Goal: Complete application form

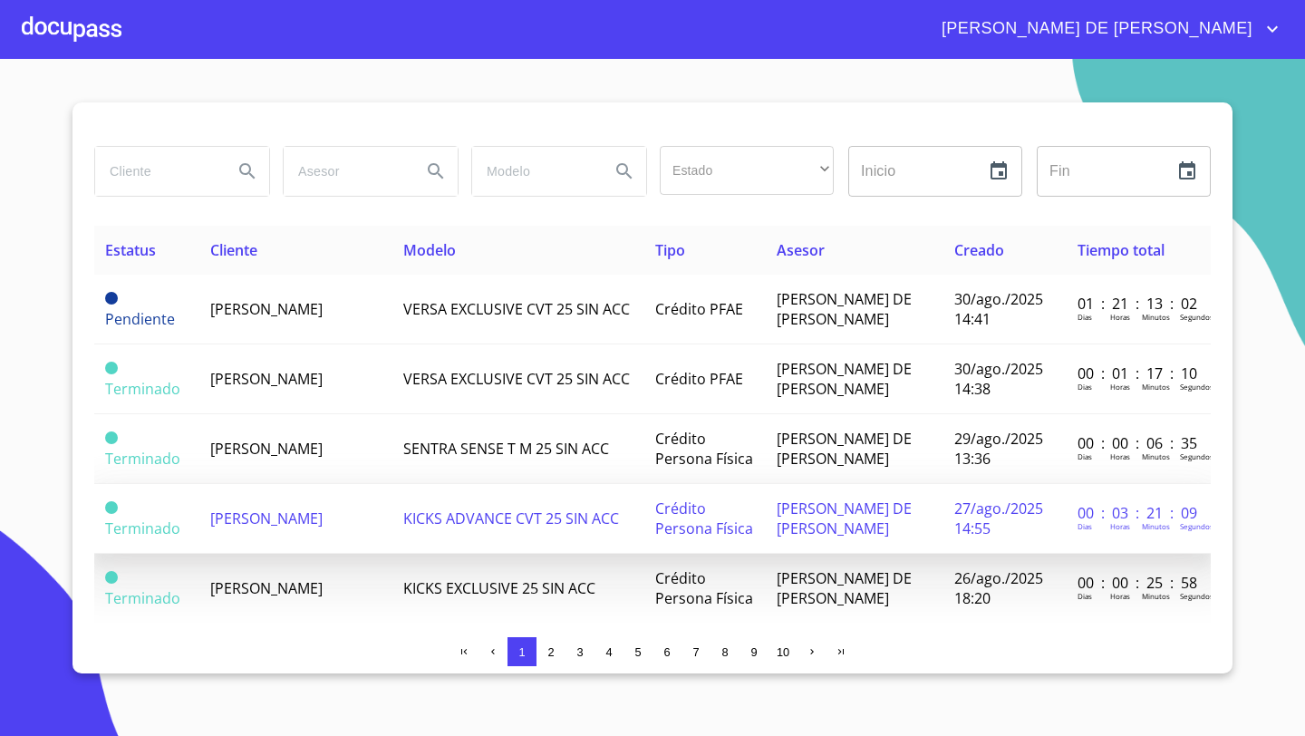
click at [286, 508] on span "[PERSON_NAME]" at bounding box center [266, 518] width 112 height 20
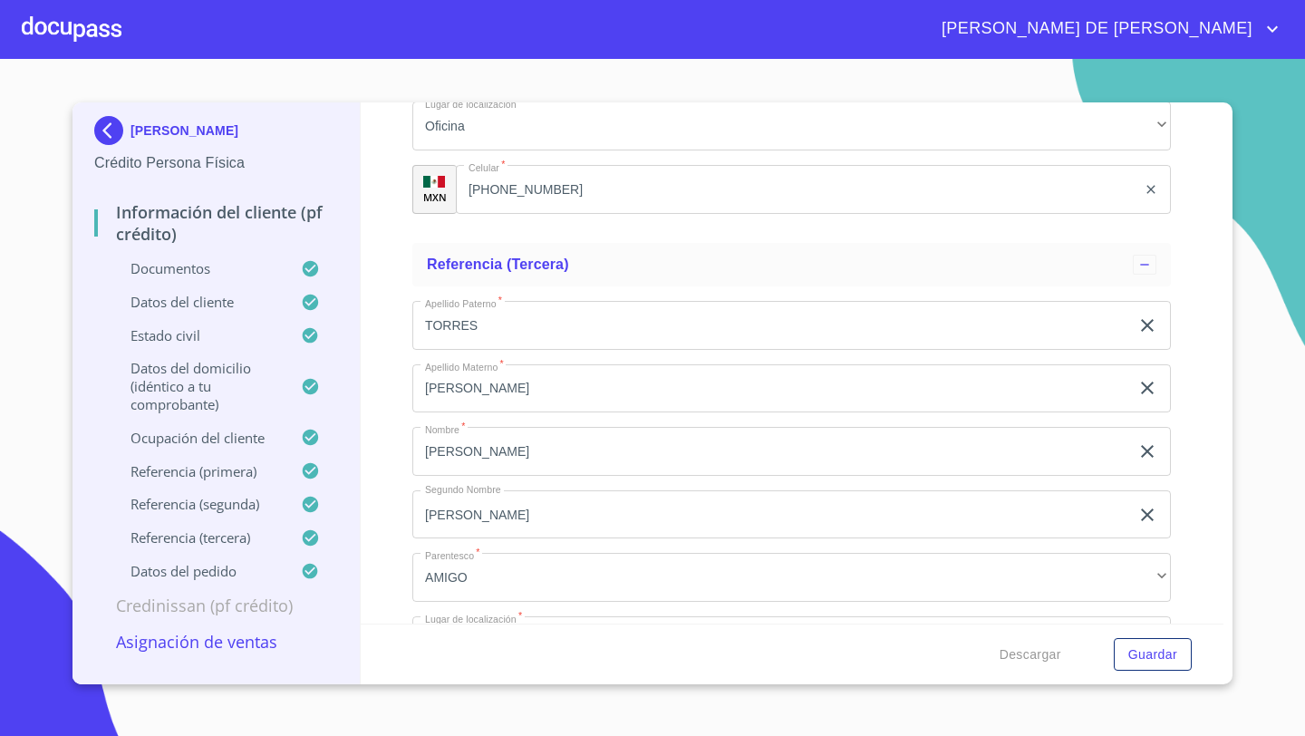
scroll to position [10413, 0]
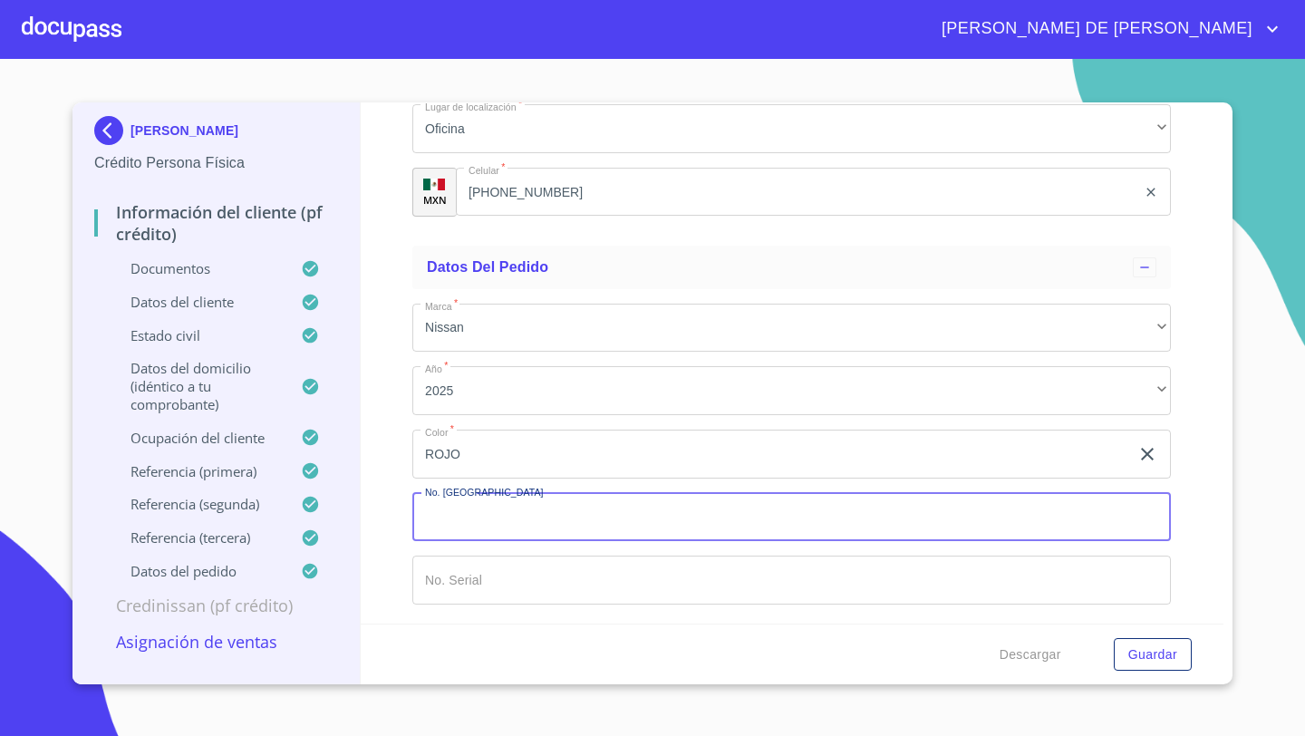
click at [441, 509] on input "Documento de identificación   *" at bounding box center [791, 517] width 759 height 49
type input "11838"
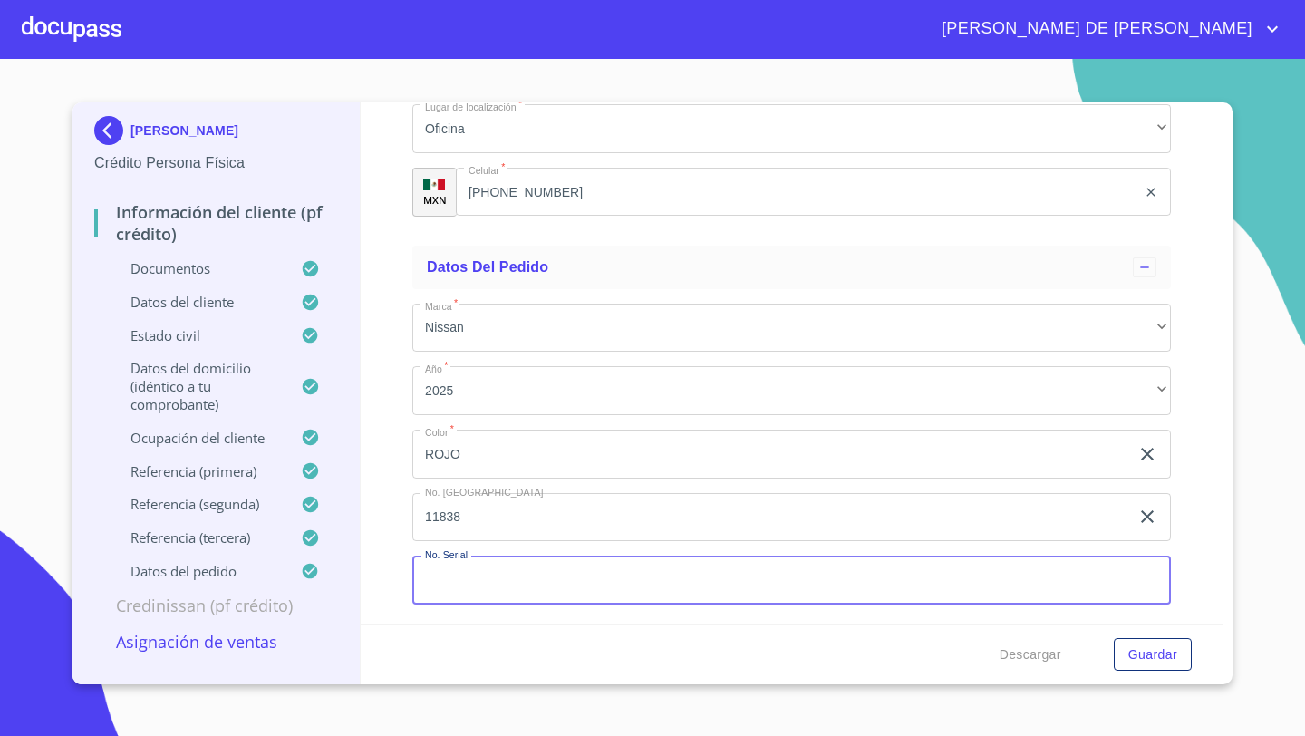
paste input "[US_VEHICLE_IDENTIFICATION_NUMBER]"
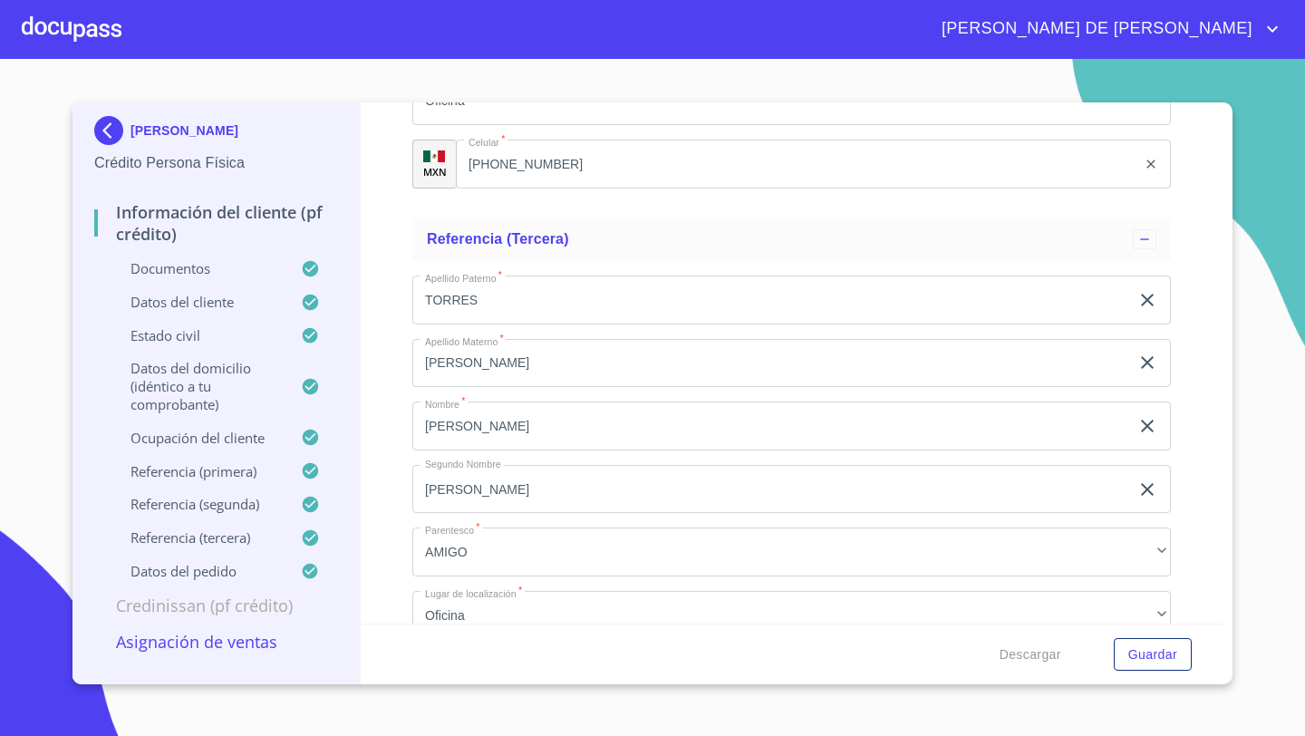
scroll to position [10163, 0]
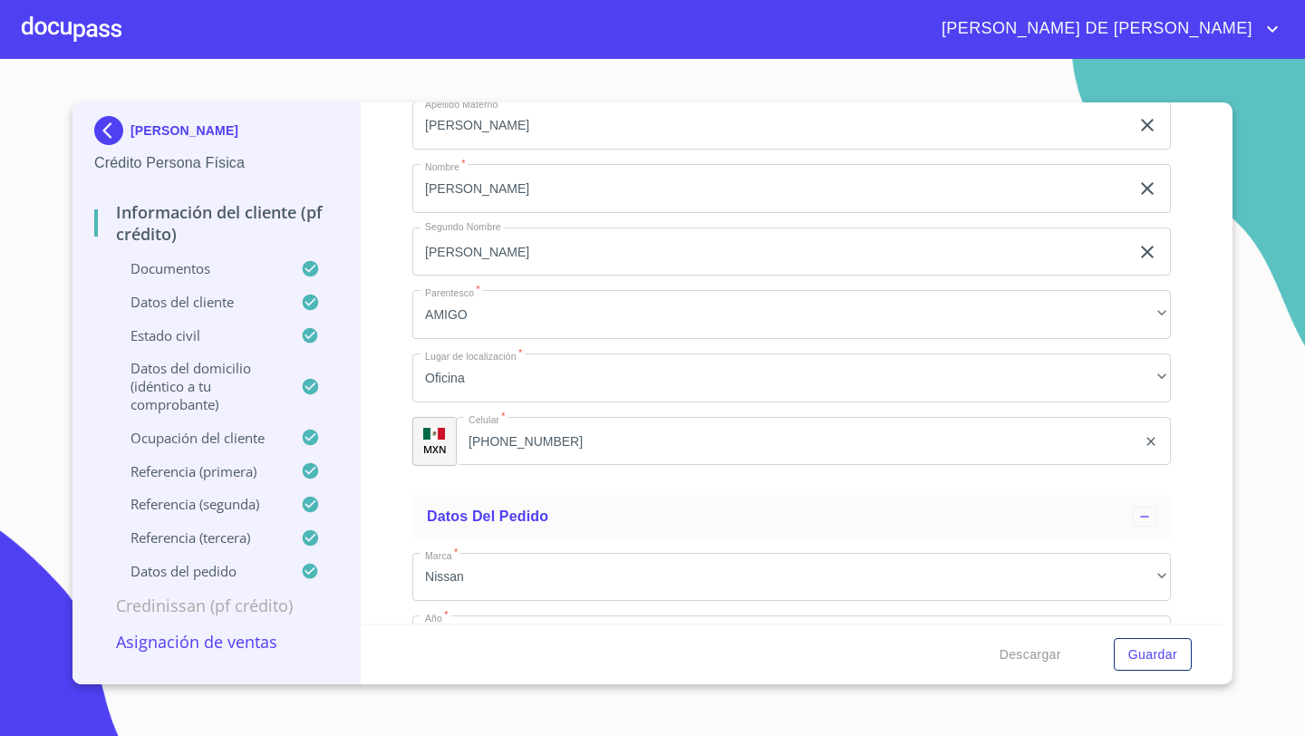
type input "[US_VEHICLE_IDENTIFICATION_NUMBER]"
click at [257, 644] on p "Asignación de Ventas" at bounding box center [216, 642] width 244 height 22
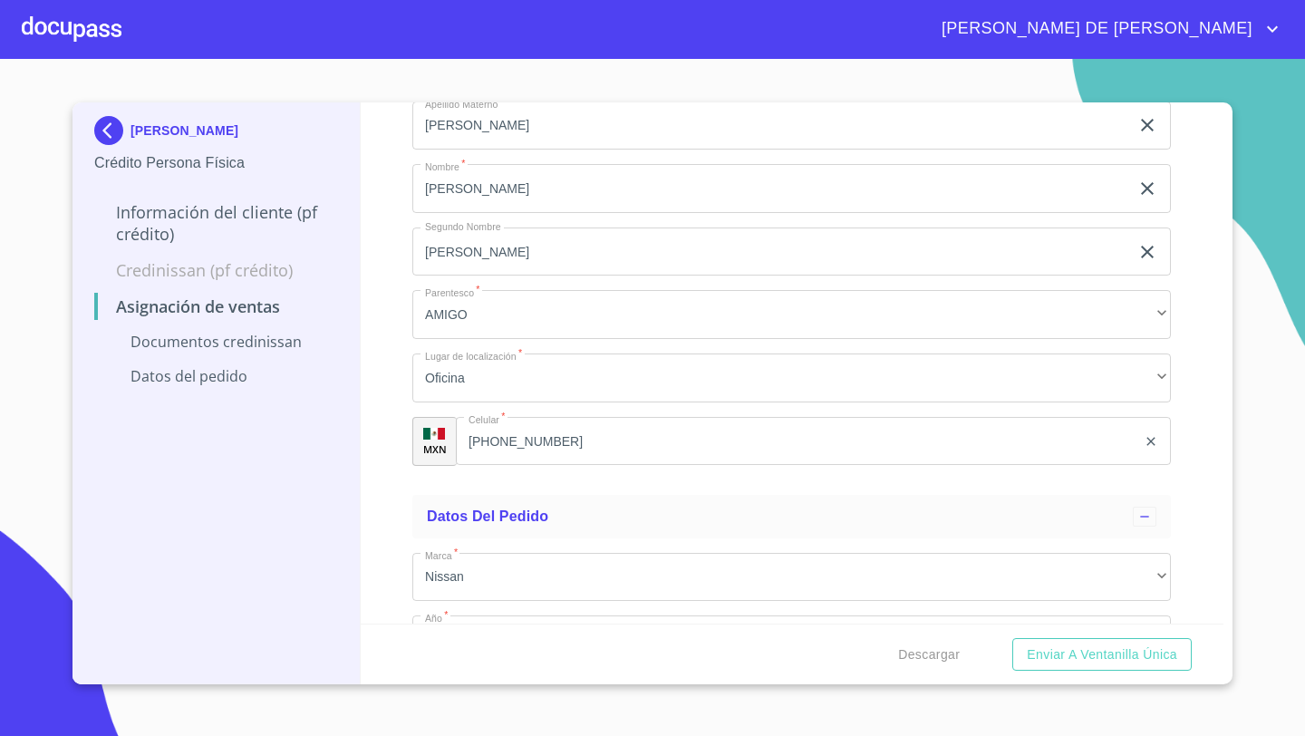
scroll to position [0, 0]
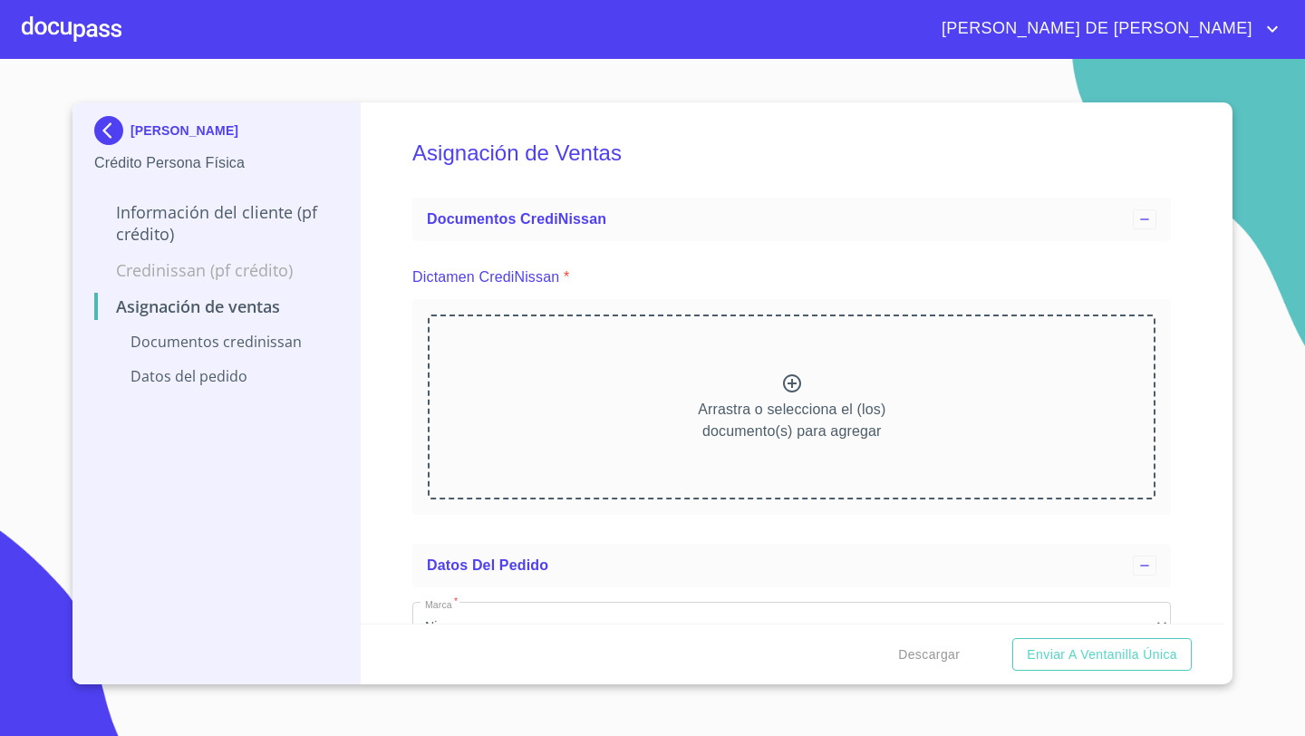
click at [743, 388] on div "Arrastra o selecciona el (los) documento(s) para agregar" at bounding box center [792, 407] width 728 height 185
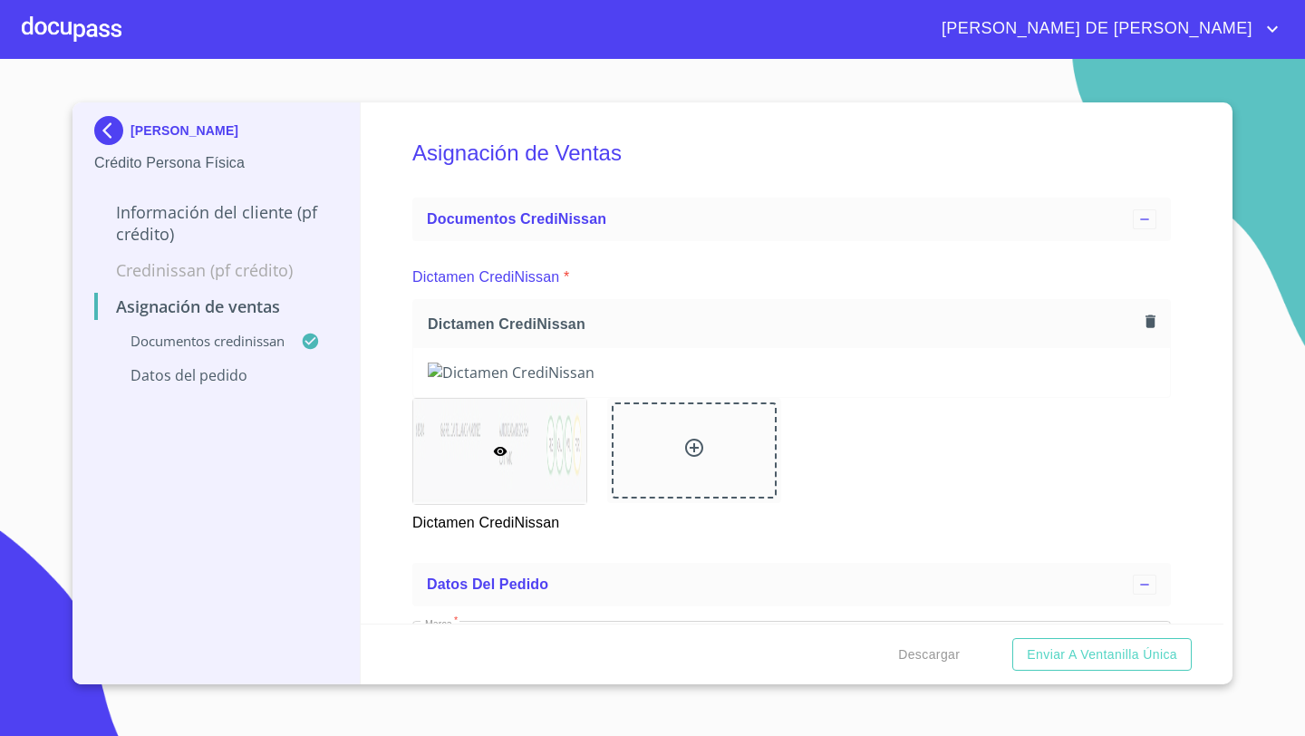
scroll to position [363, 0]
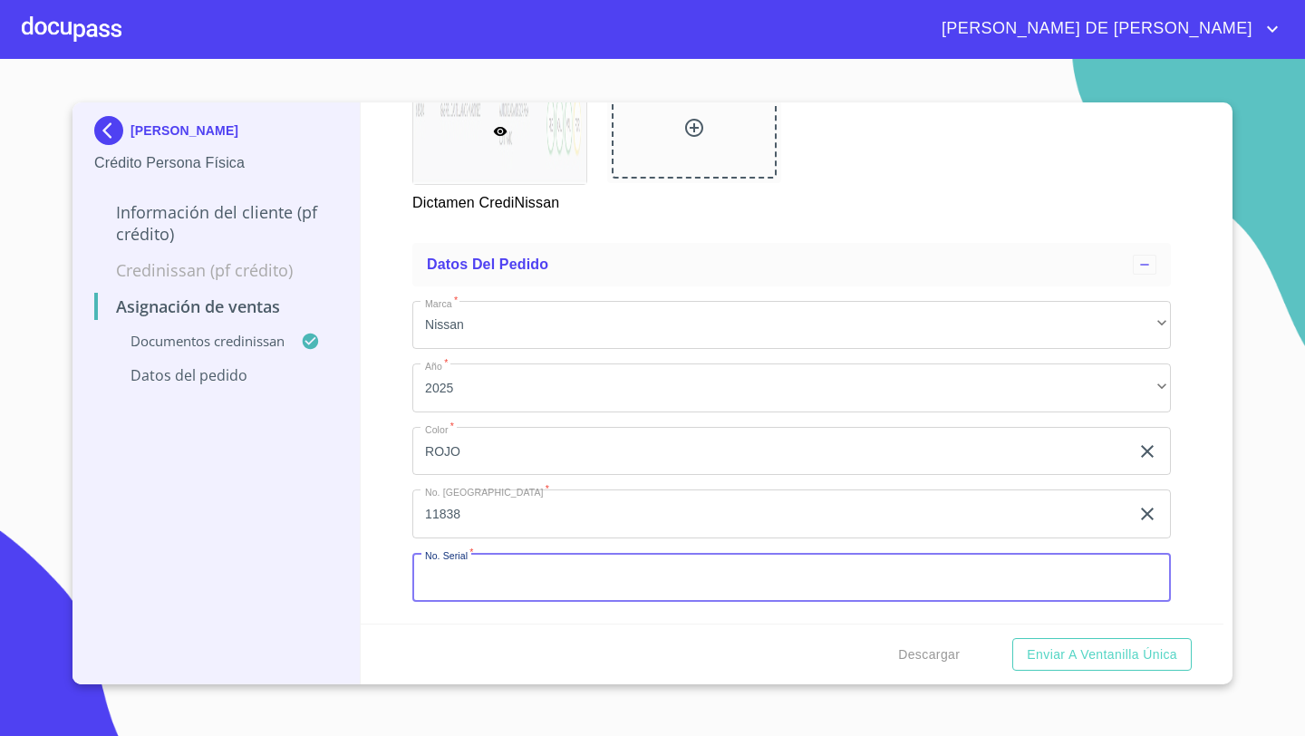
click at [466, 571] on input "Marca   *" at bounding box center [791, 577] width 759 height 49
paste input "[US_VEHICLE_IDENTIFICATION_NUMBER]"
type input "[US_VEHICLE_IDENTIFICATION_NUMBER]"
click at [383, 571] on div "Asignación de Ventas Documentos CrediNissan Dictamen CrediNissan * Dictamen Cre…" at bounding box center [793, 362] width 864 height 521
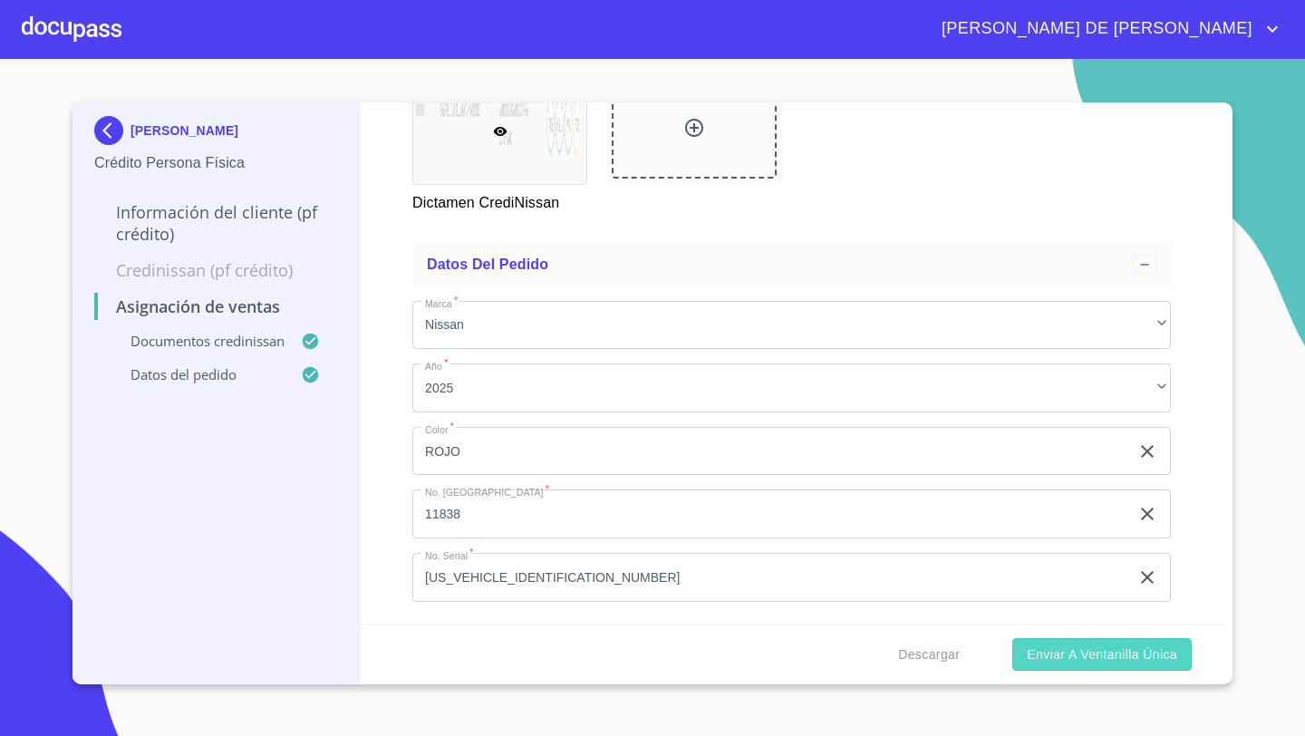
click at [1089, 658] on span "Enviar a Ventanilla única" at bounding box center [1102, 655] width 150 height 23
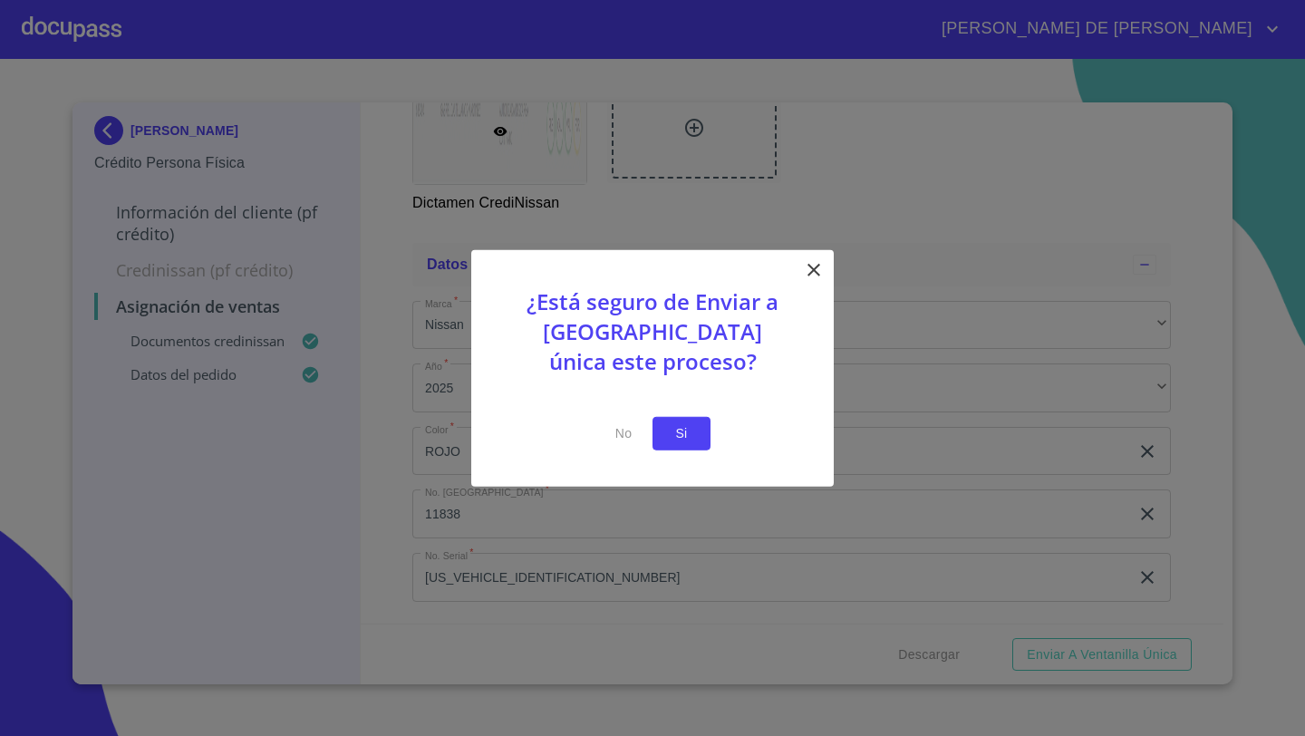
click at [678, 417] on button "Si" at bounding box center [682, 434] width 58 height 34
